Goal: Task Accomplishment & Management: Use online tool/utility

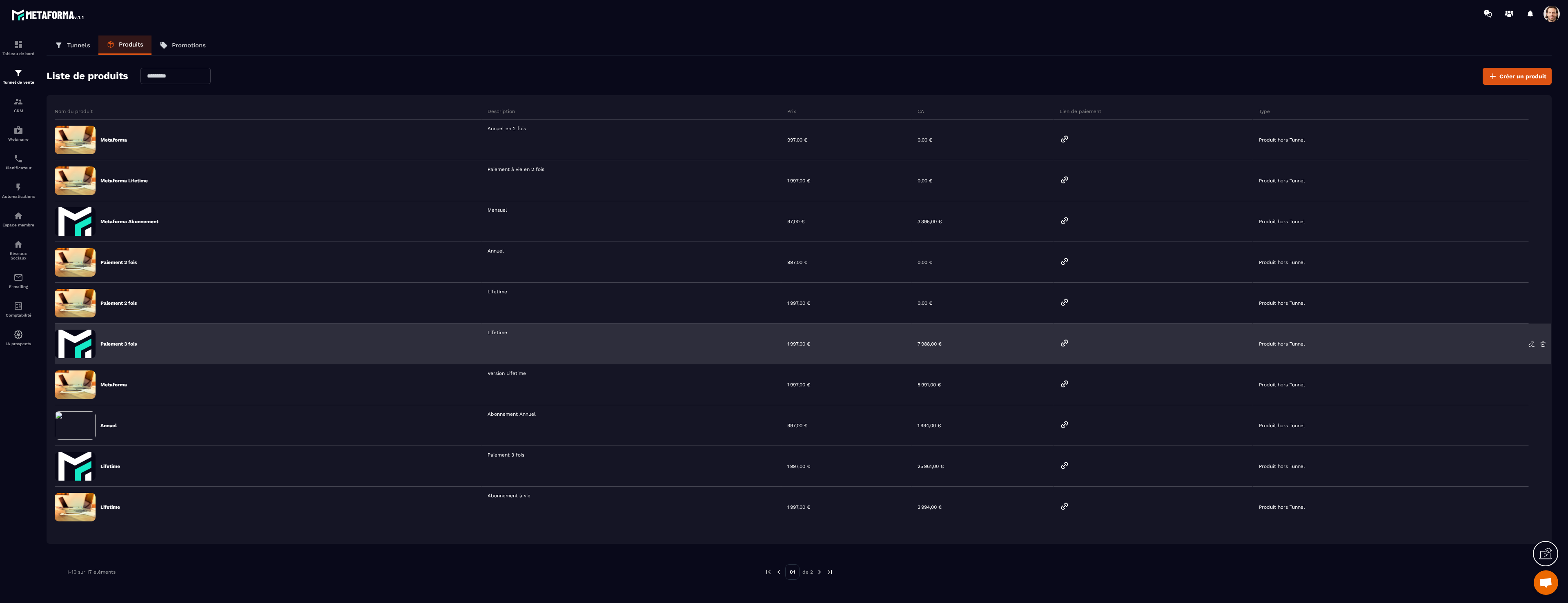
click at [1059, 342] on div at bounding box center [1153, 343] width 199 height 41
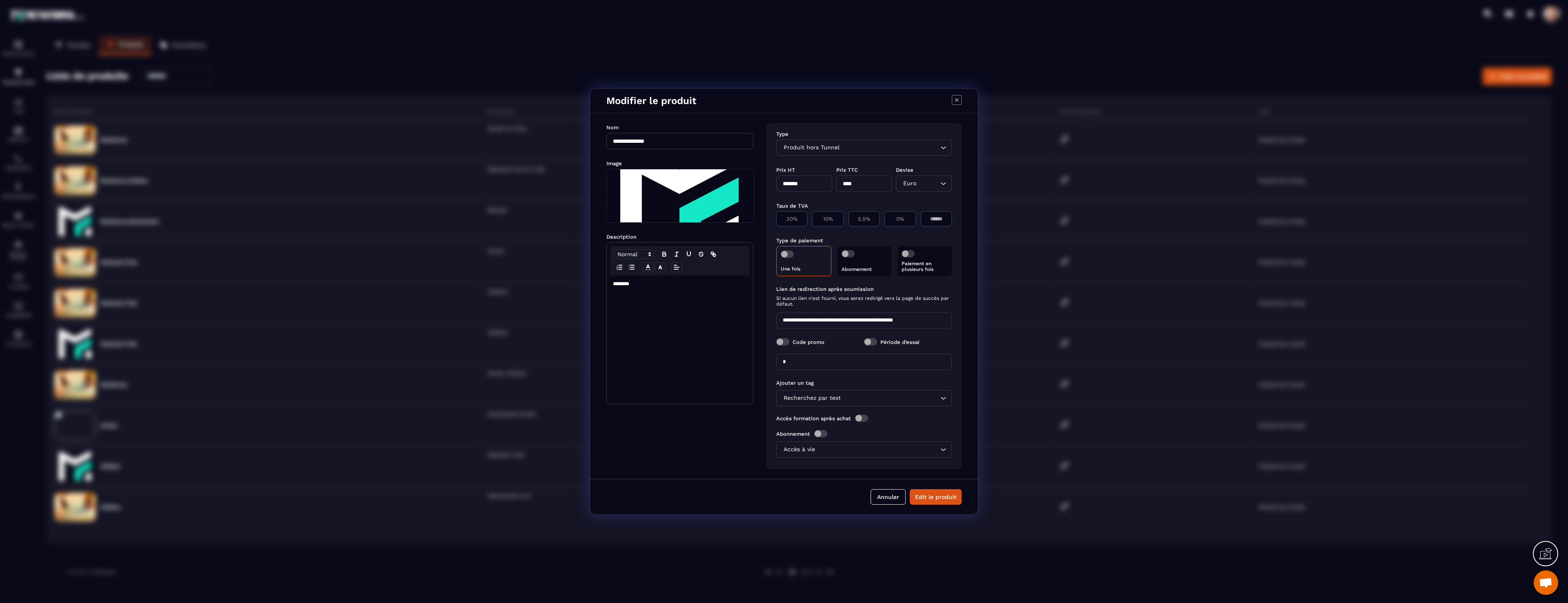
click at [1049, 344] on div "Modal window" at bounding box center [784, 301] width 1568 height 603
click at [955, 100] on icon "Modal window" at bounding box center [957, 100] width 10 height 10
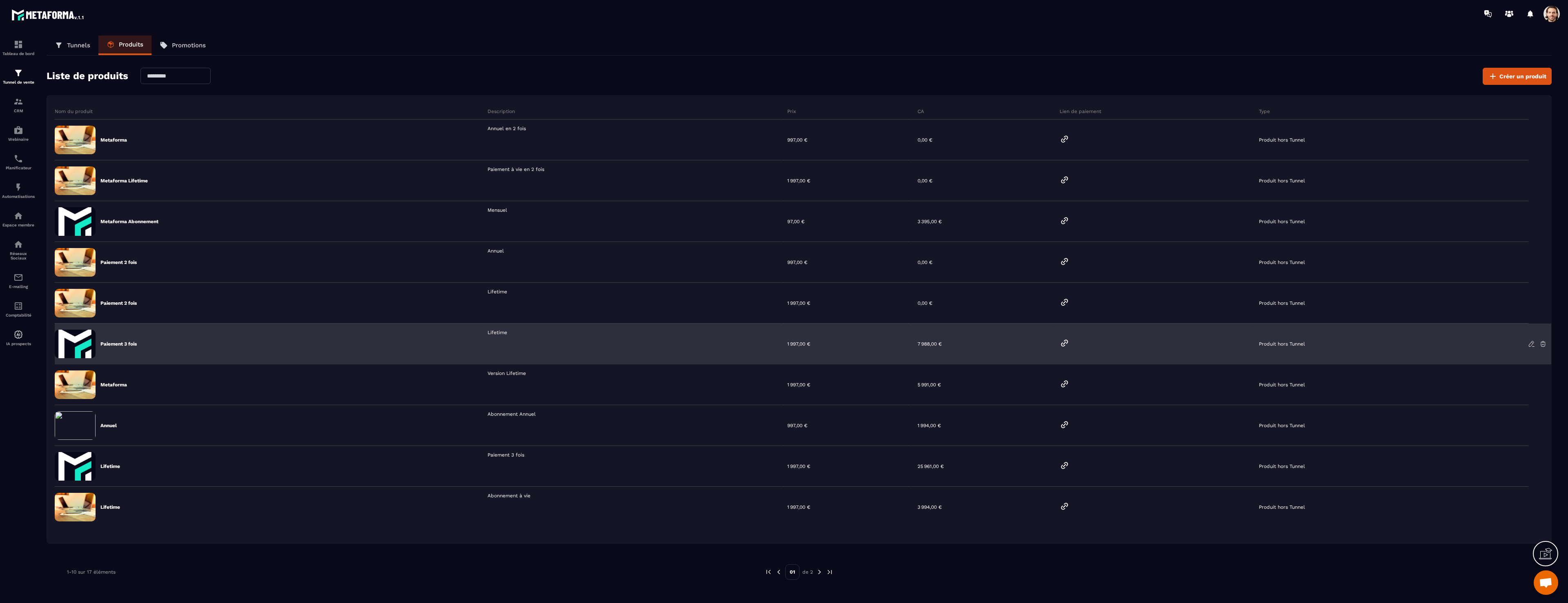
click at [1067, 342] on icon at bounding box center [1065, 343] width 10 height 10
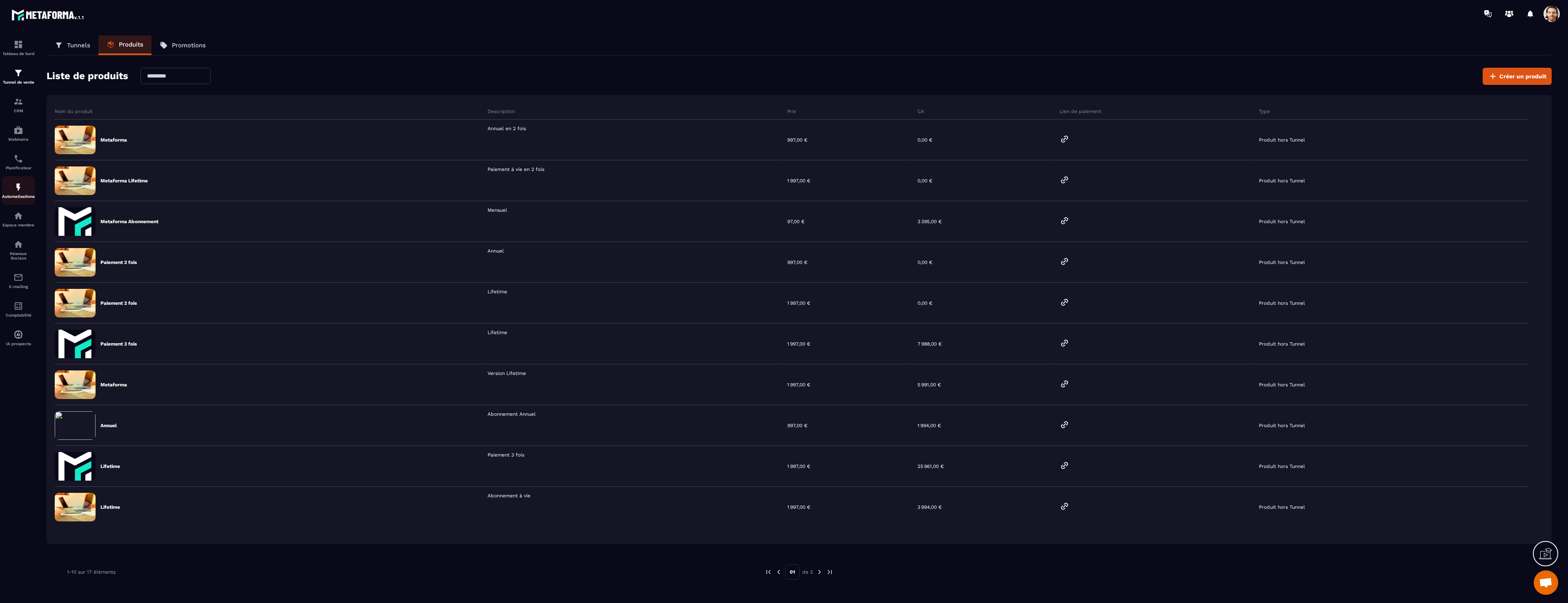
click at [24, 193] on div "Automatisations" at bounding box center [17, 191] width 32 height 17
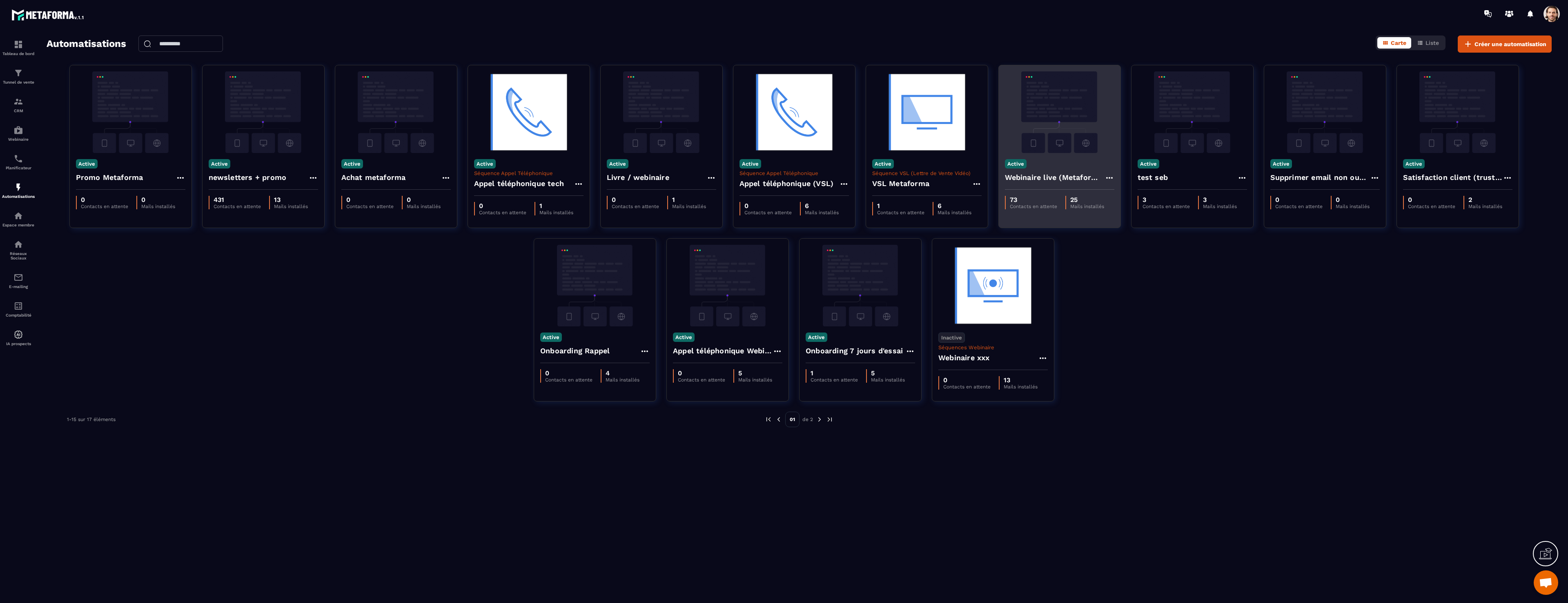
click at [1066, 176] on h4 "Webinaire live (Metaforma)" at bounding box center [1055, 178] width 99 height 12
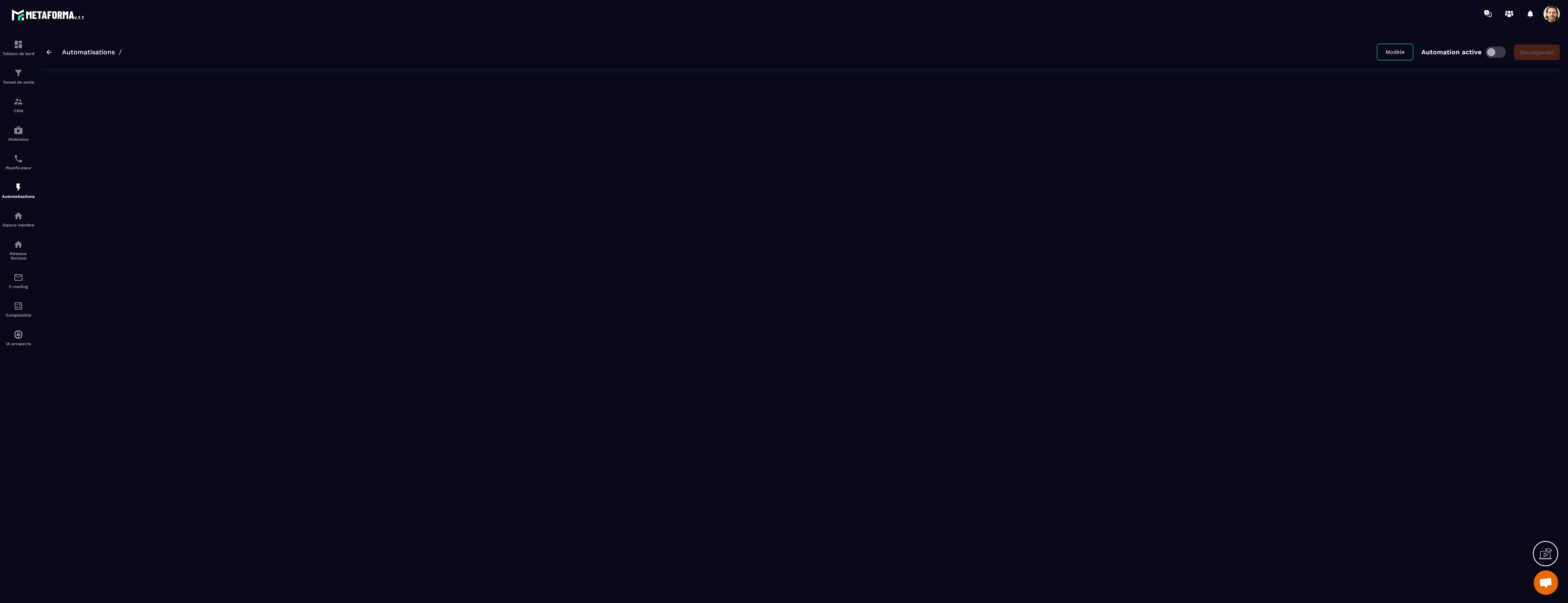
type input "**********"
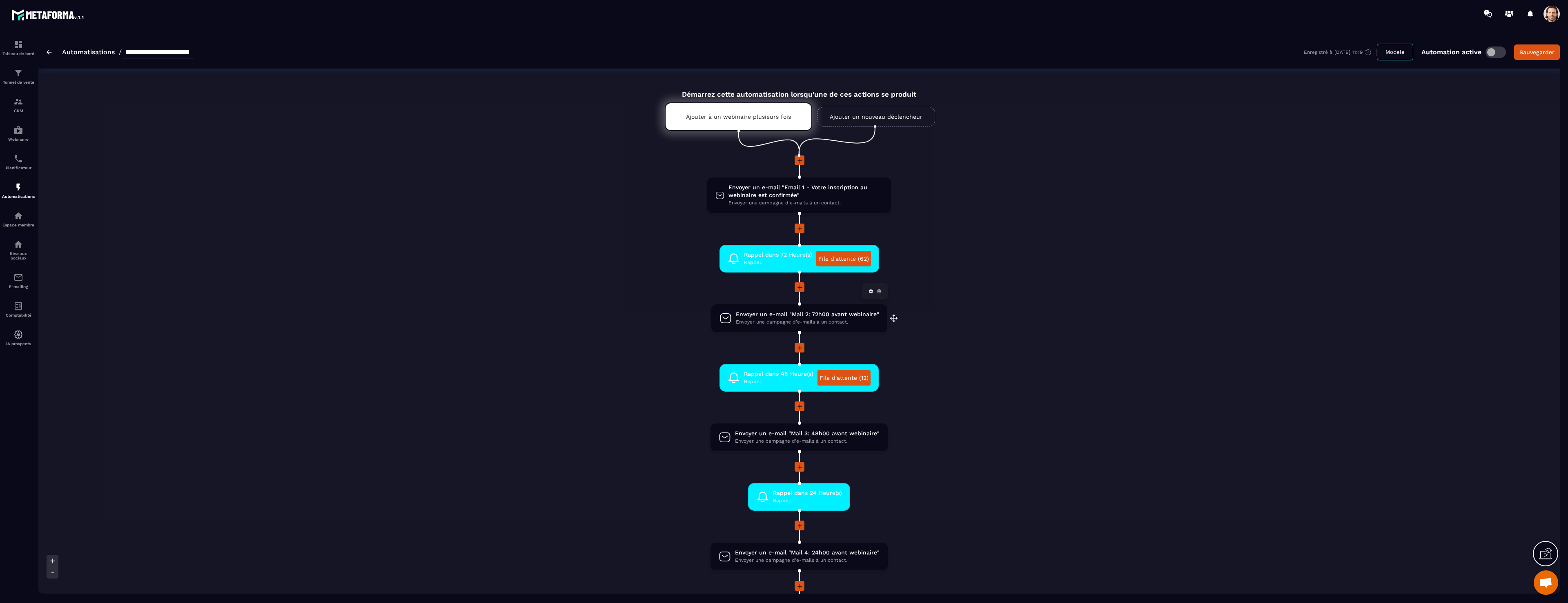
click at [808, 315] on span "Envoyer un e-mail "Mail 2: 72h00 avant webinaire"" at bounding box center [807, 314] width 143 height 7
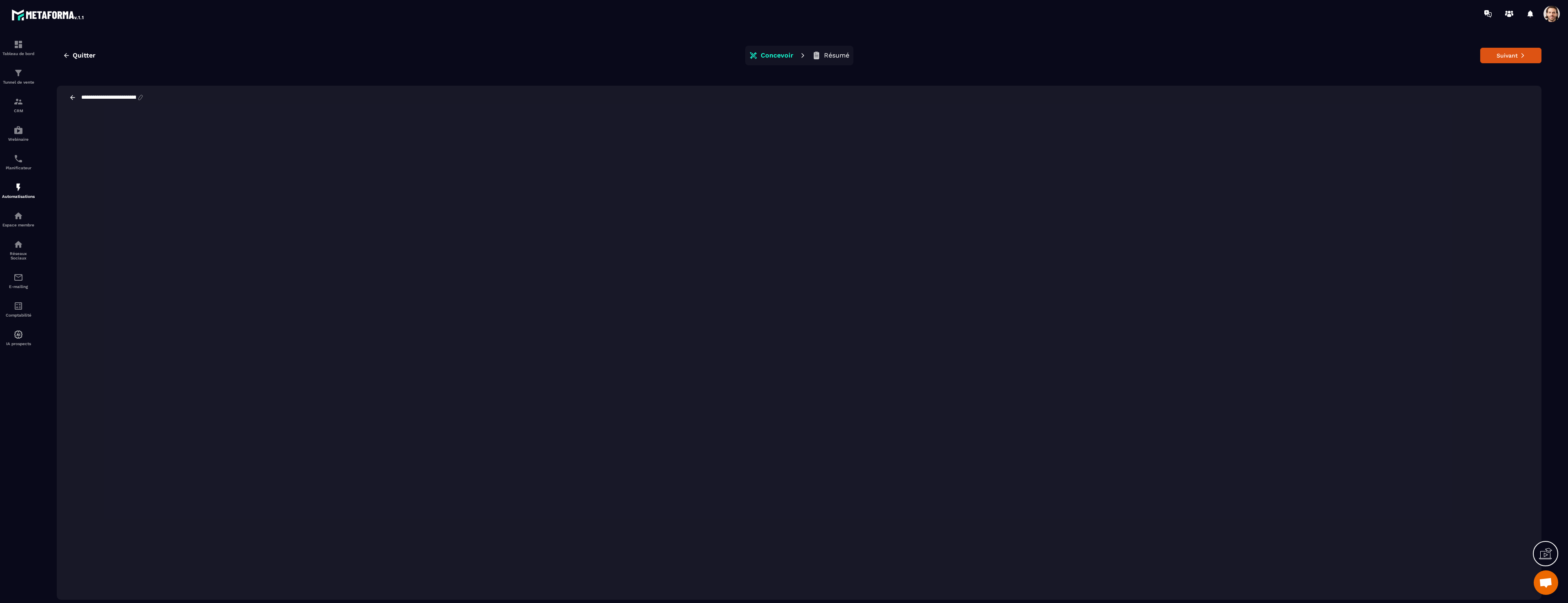
click at [74, 98] on icon at bounding box center [72, 98] width 7 height 7
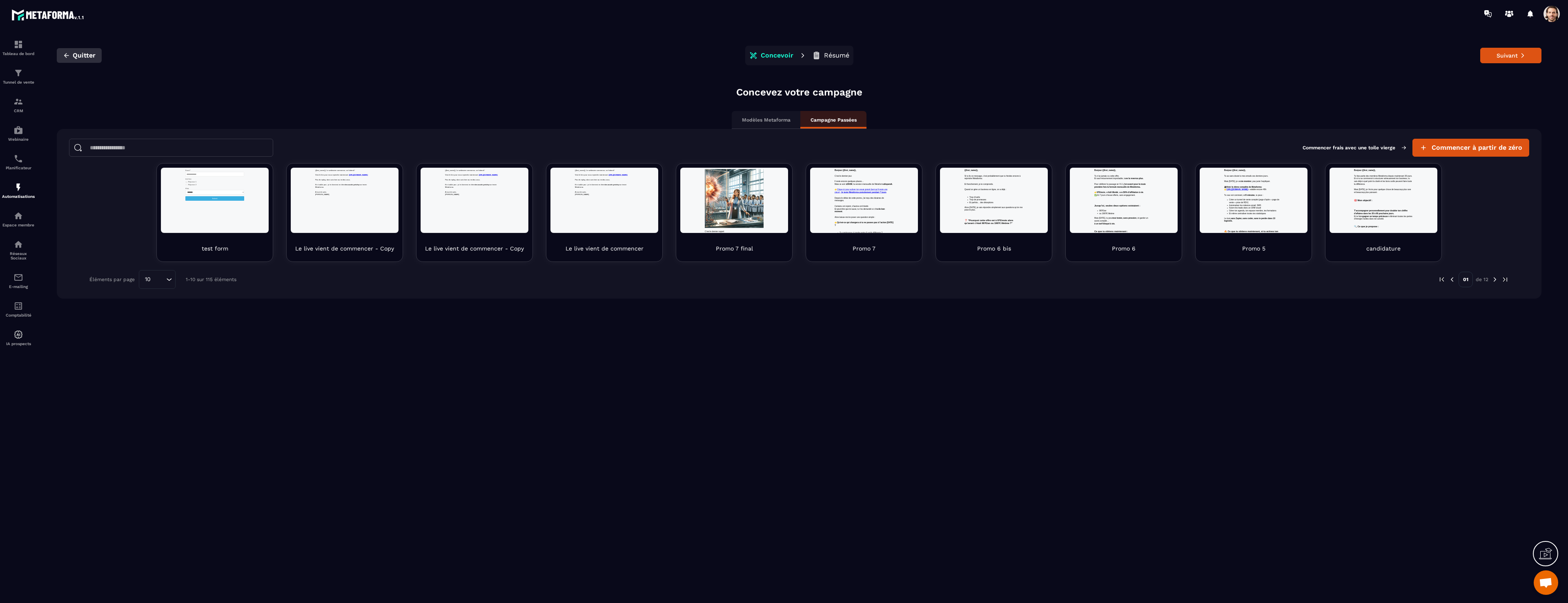
click at [70, 54] on icon "button" at bounding box center [66, 55] width 7 height 7
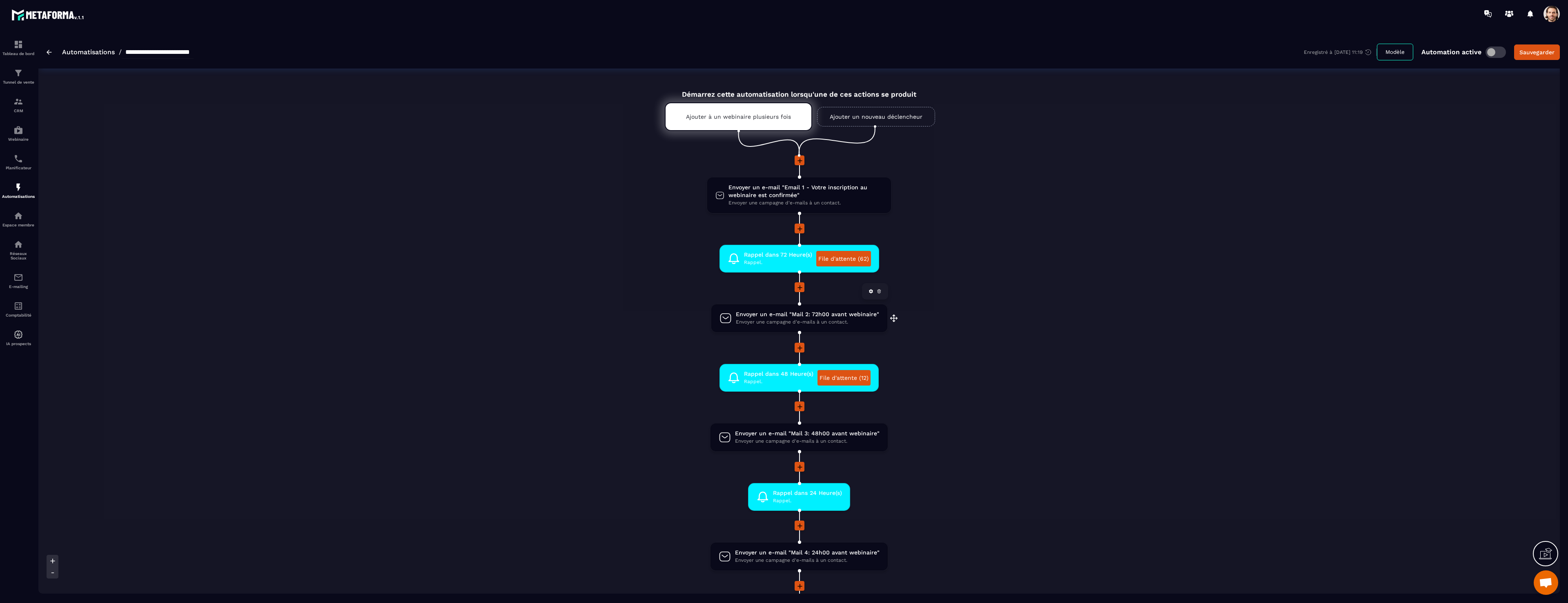
click at [794, 322] on span "Envoyer une campagne d'e-mails à un contact." at bounding box center [807, 322] width 143 height 7
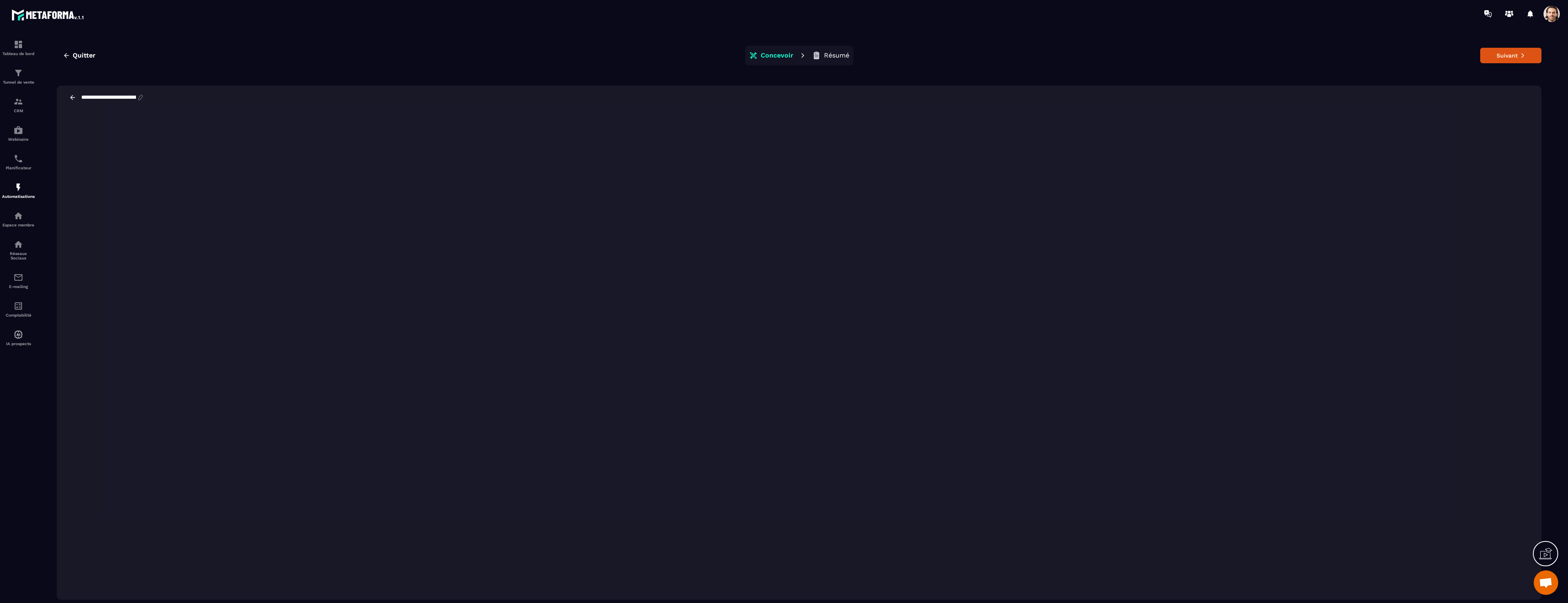
click at [74, 97] on icon at bounding box center [72, 98] width 7 height 7
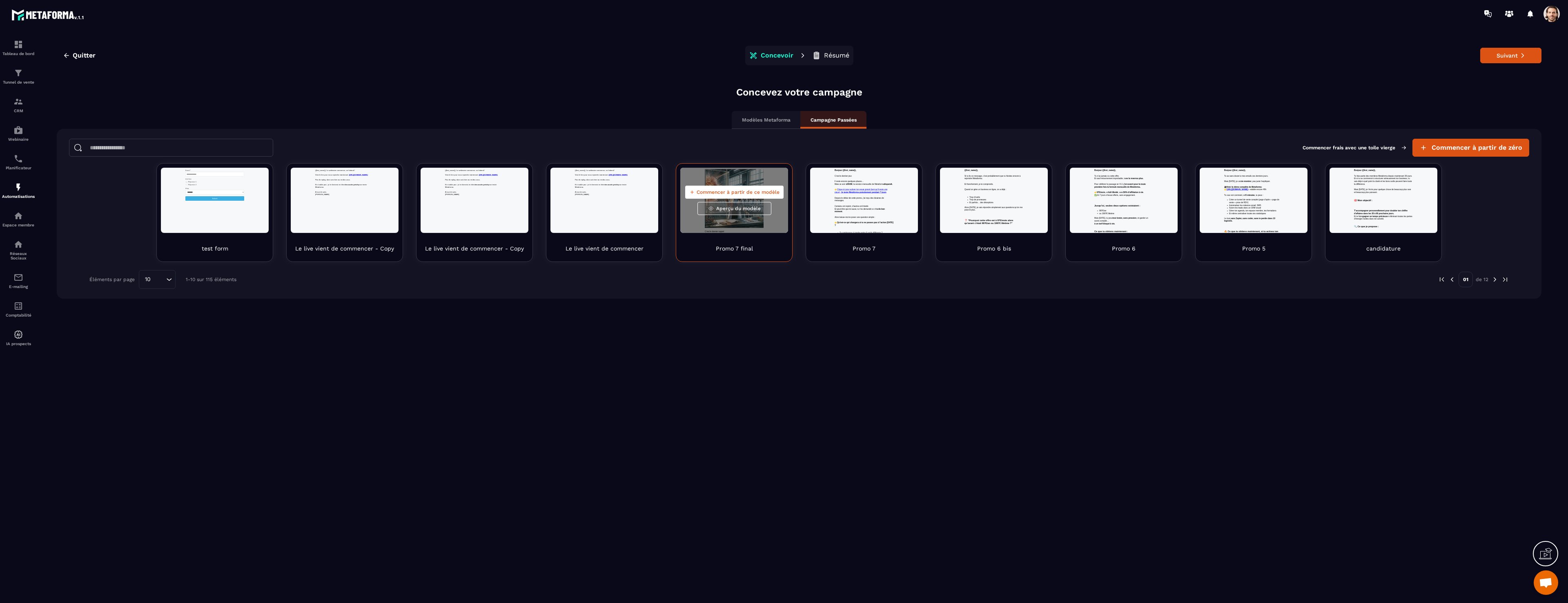
click at [736, 208] on span "Aperçu du modèle" at bounding box center [739, 208] width 45 height 7
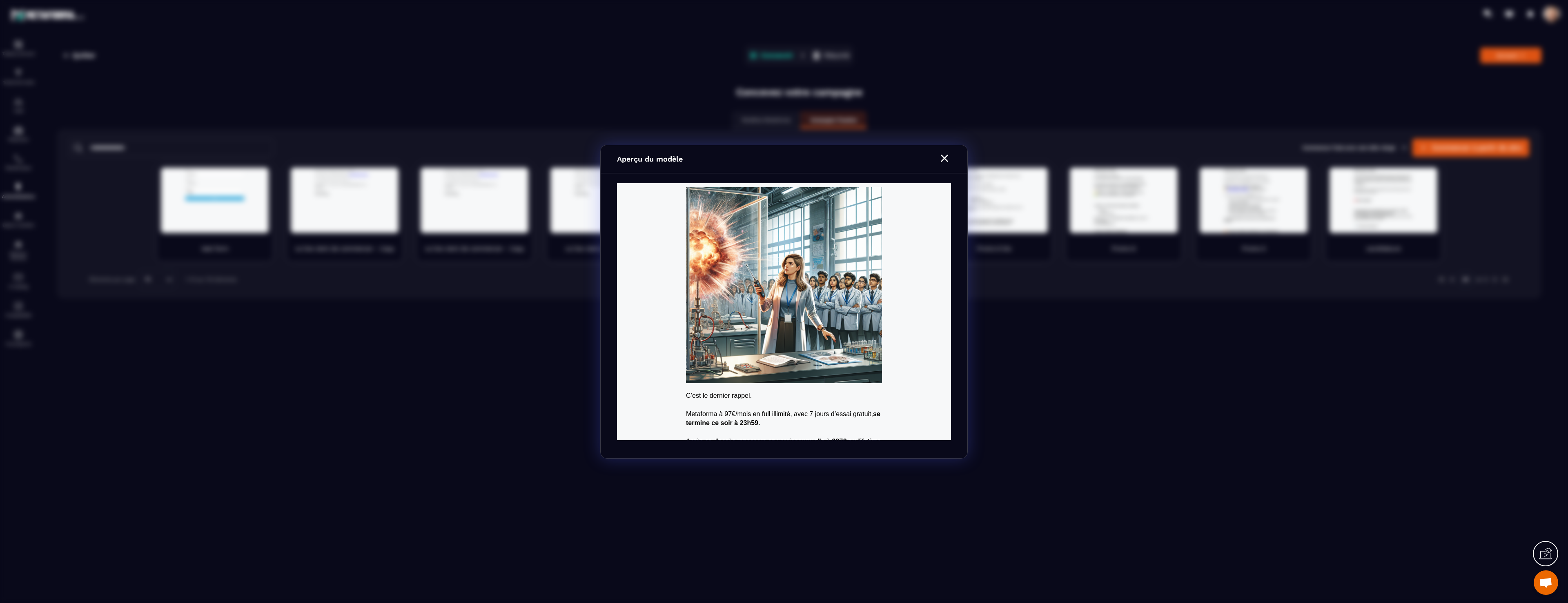
click at [1081, 243] on section "Aperçu du modèle" at bounding box center [784, 301] width 1568 height 603
click at [947, 160] on icon "Modal window" at bounding box center [944, 158] width 7 height 7
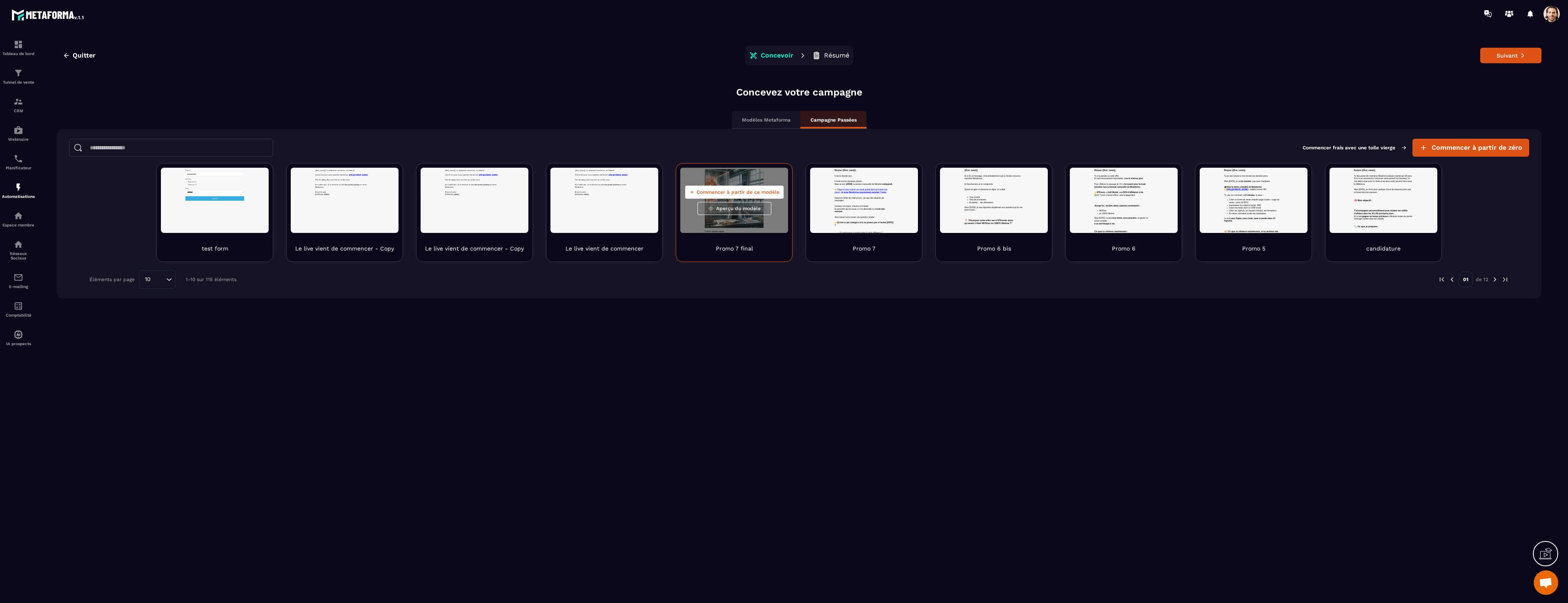
click at [745, 207] on span "Aperçu du modèle" at bounding box center [739, 208] width 45 height 7
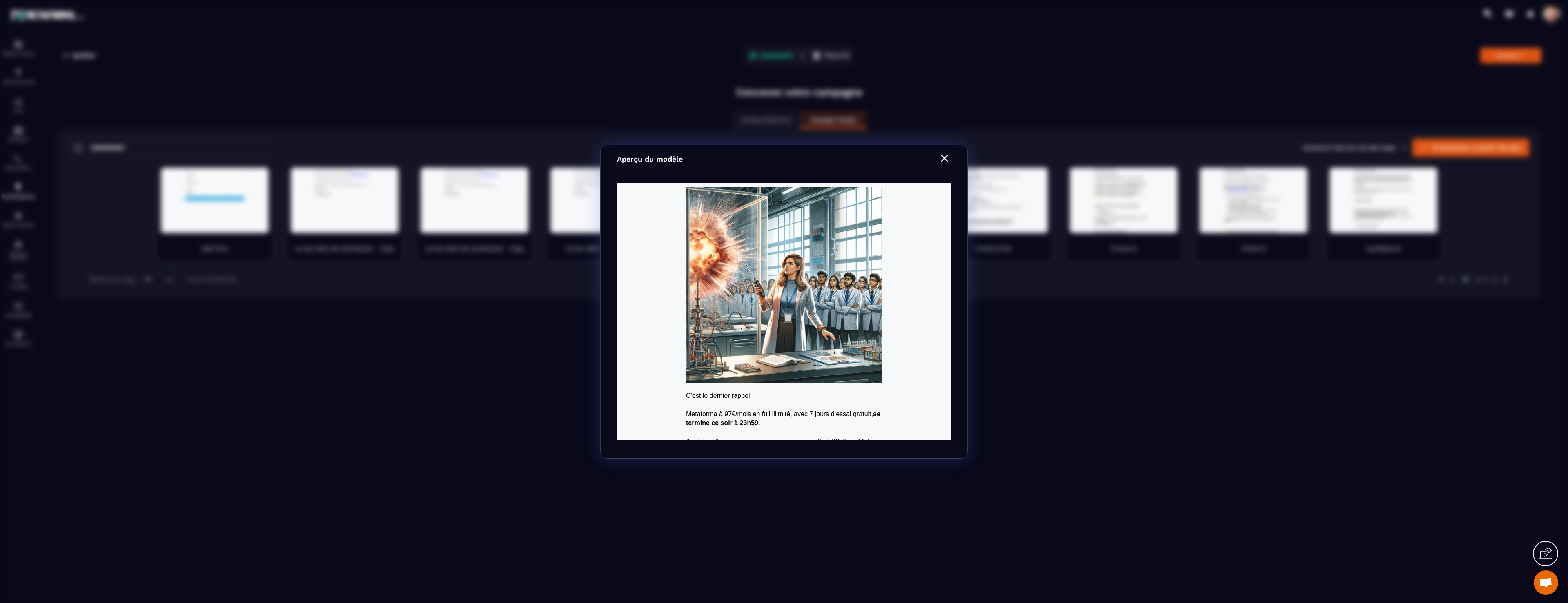
click at [1144, 262] on section "Aperçu du modèle" at bounding box center [784, 301] width 1568 height 603
click at [948, 160] on icon "Modal window" at bounding box center [945, 159] width 13 height 13
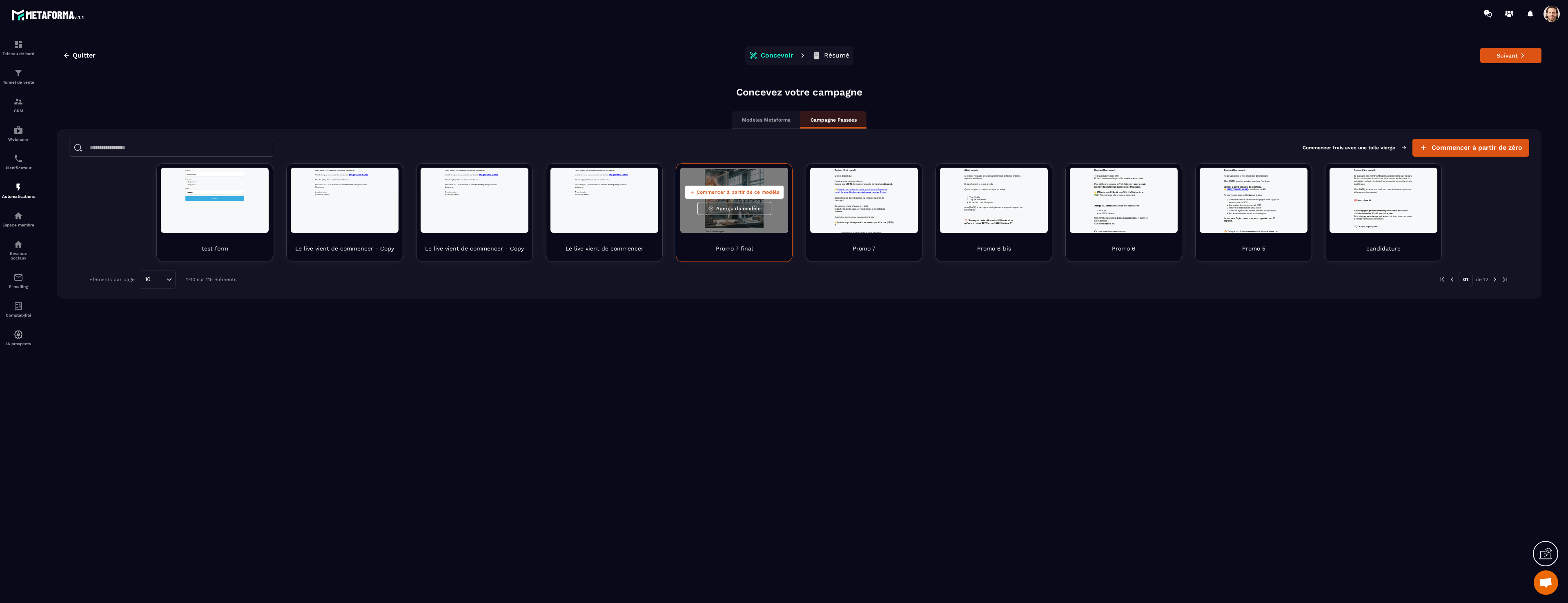
click at [764, 185] on div "Commencer à partir de ce modèle Aperçu du modèle" at bounding box center [734, 200] width 108 height 65
click at [753, 119] on p "Modèles Metaforma" at bounding box center [766, 120] width 49 height 7
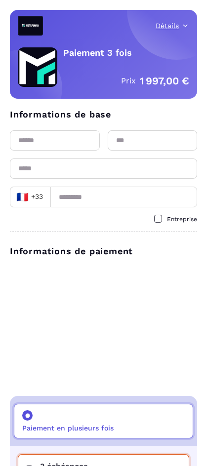
click at [170, 24] on button "Détails" at bounding box center [172, 26] width 34 height 10
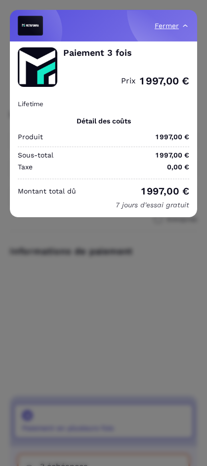
click at [170, 27] on button "Fermer" at bounding box center [171, 26] width 35 height 10
